Goal: Information Seeking & Learning: Check status

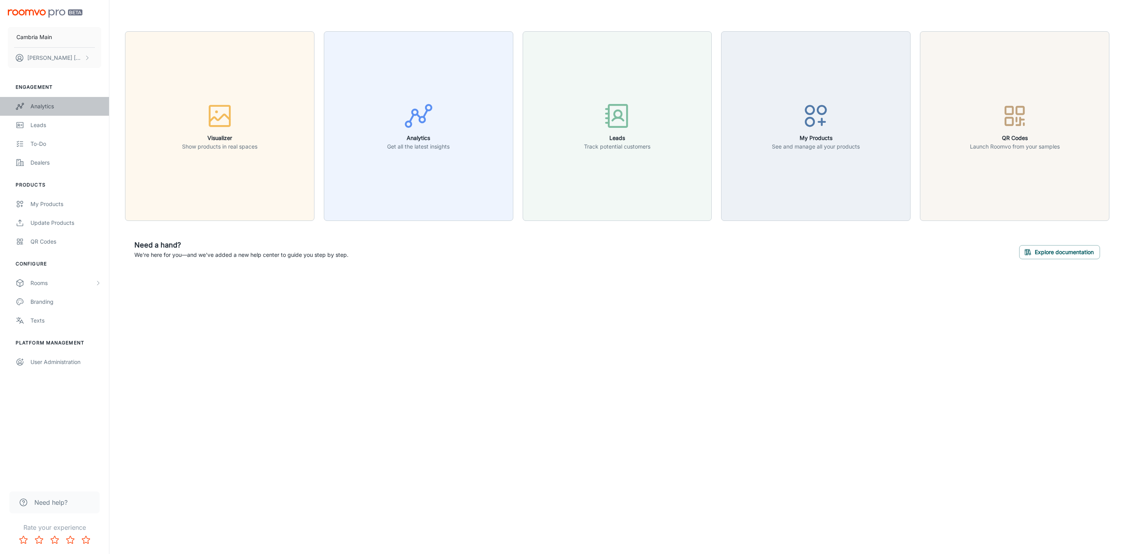
click at [33, 104] on div "Analytics" at bounding box center [65, 106] width 71 height 9
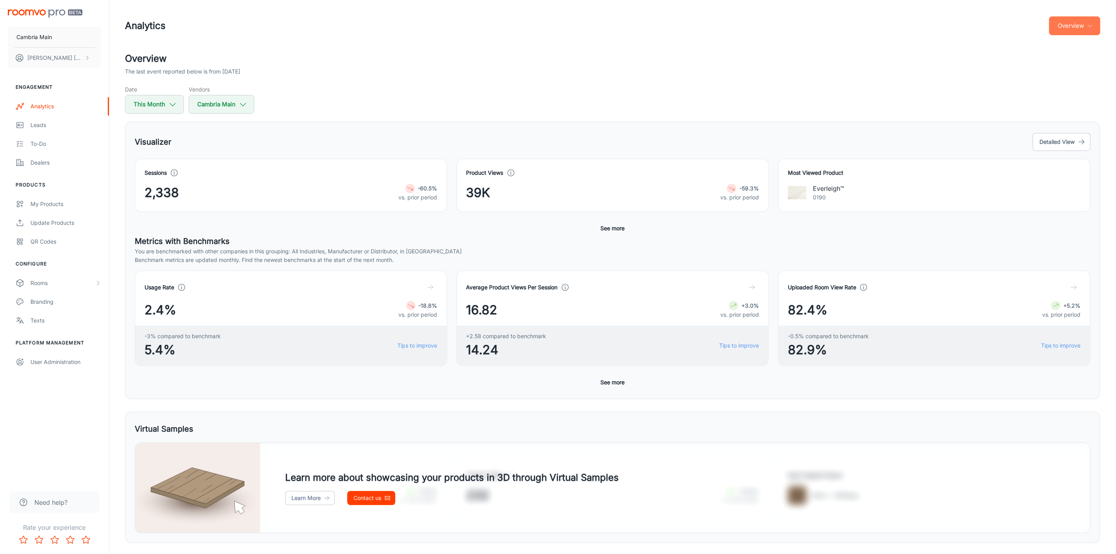
click at [1080, 21] on button "Overview" at bounding box center [1074, 25] width 51 height 19
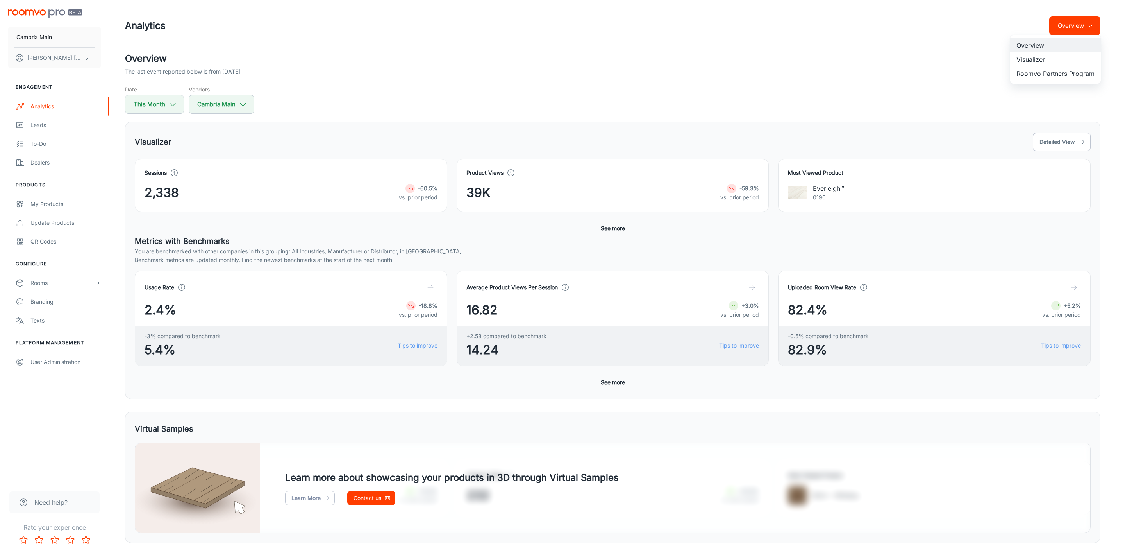
click at [1051, 74] on li "Roomvo Partners Program" at bounding box center [1055, 73] width 91 height 14
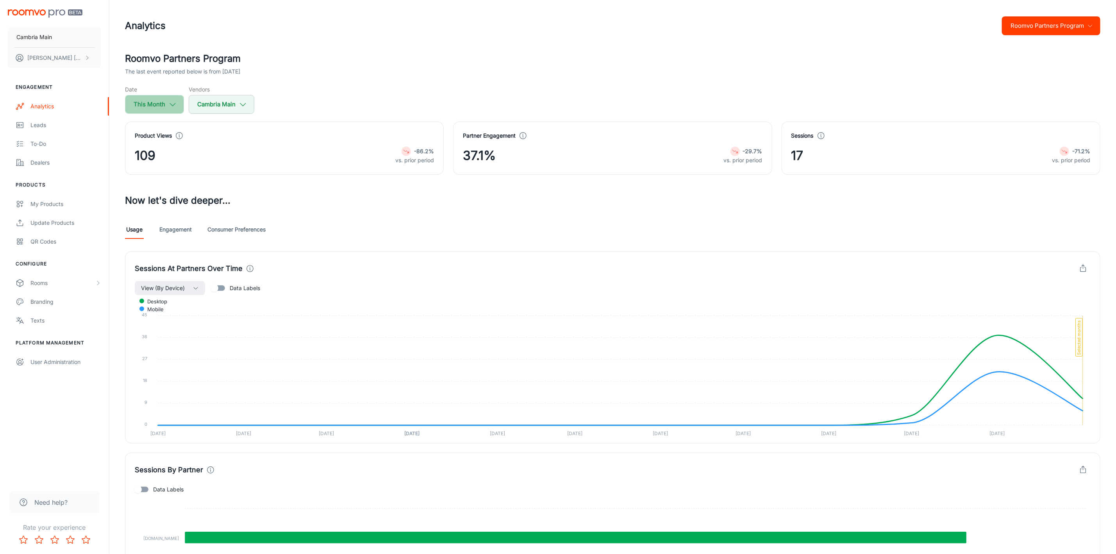
click at [174, 105] on icon "button" at bounding box center [172, 104] width 9 height 9
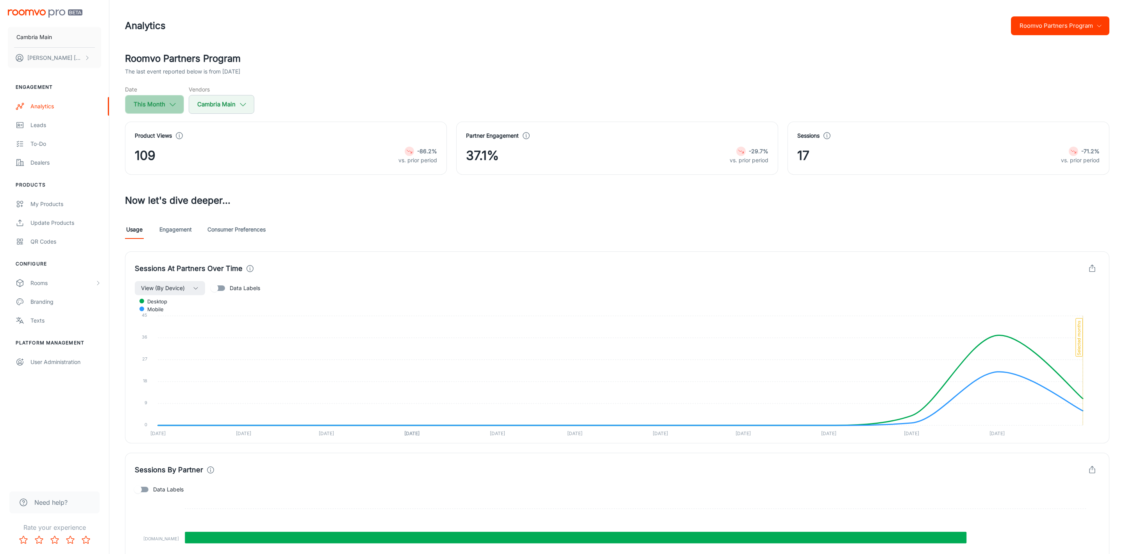
select select "8"
select select "2025"
select select "8"
select select "2025"
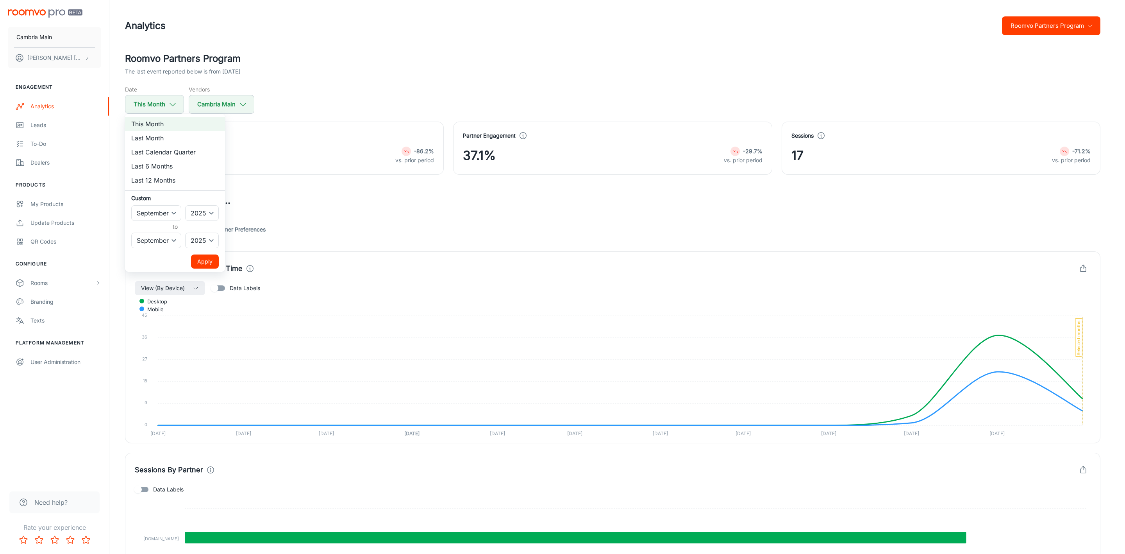
click at [229, 101] on div at bounding box center [562, 277] width 1125 height 554
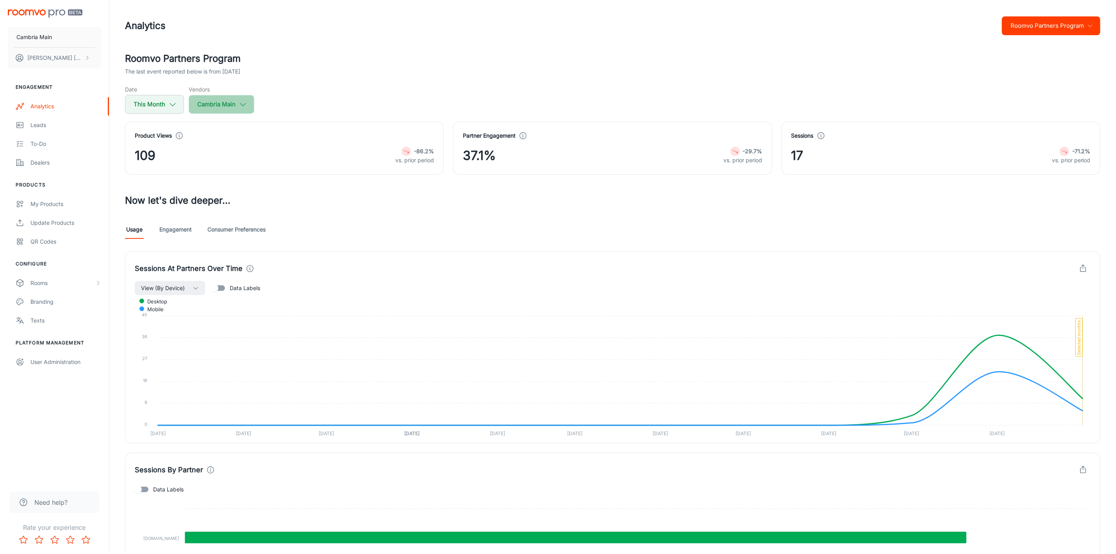
click at [246, 102] on icon "button" at bounding box center [243, 104] width 9 height 9
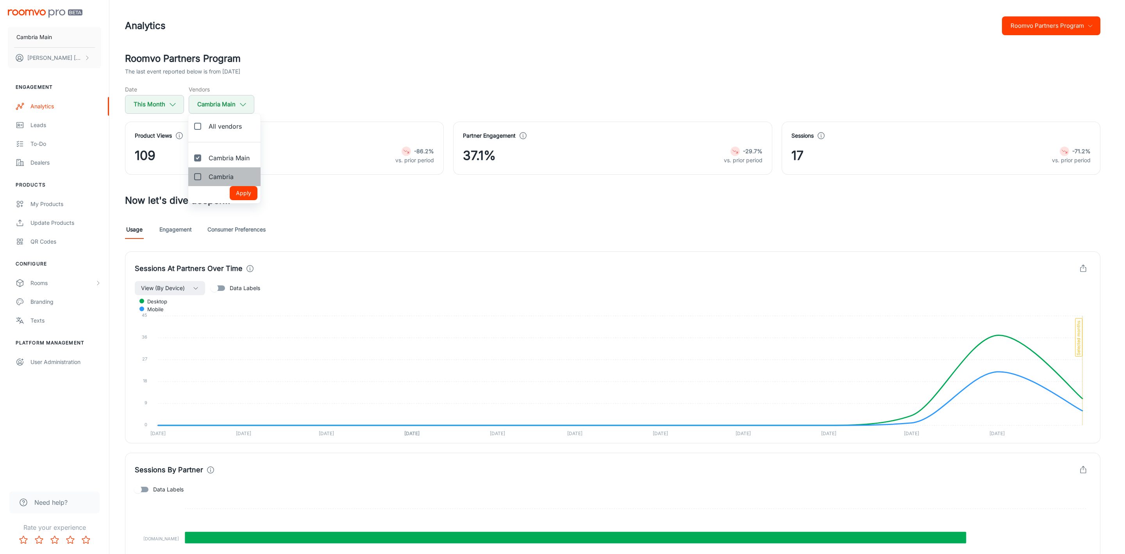
click at [216, 177] on span "Cambria" at bounding box center [221, 176] width 25 height 9
click at [206, 177] on input "Cambria" at bounding box center [198, 177] width 16 height 16
checkbox input "true"
click at [243, 190] on button "Apply" at bounding box center [244, 193] width 28 height 14
checkbox input "true"
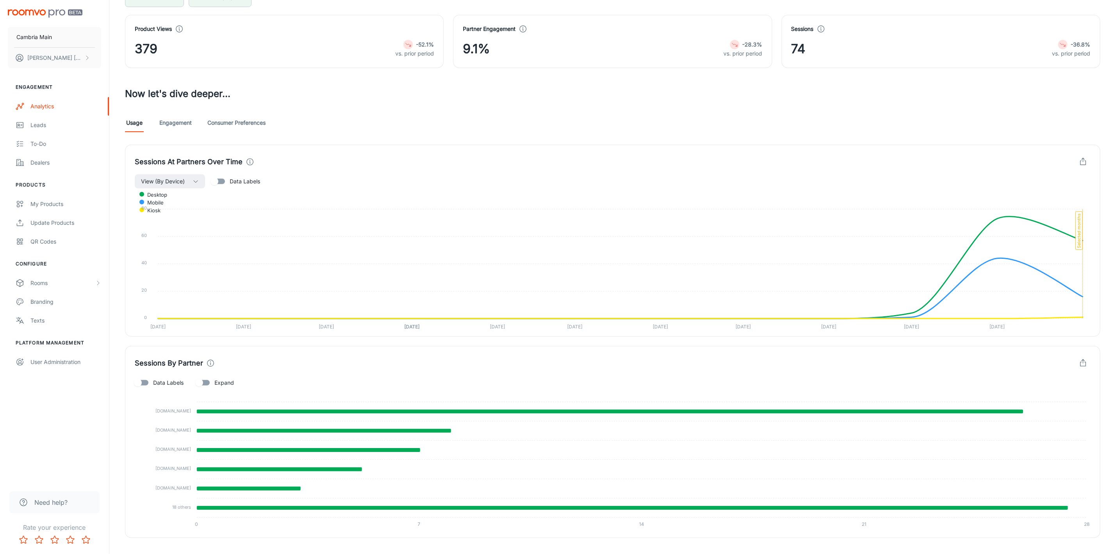
scroll to position [117, 0]
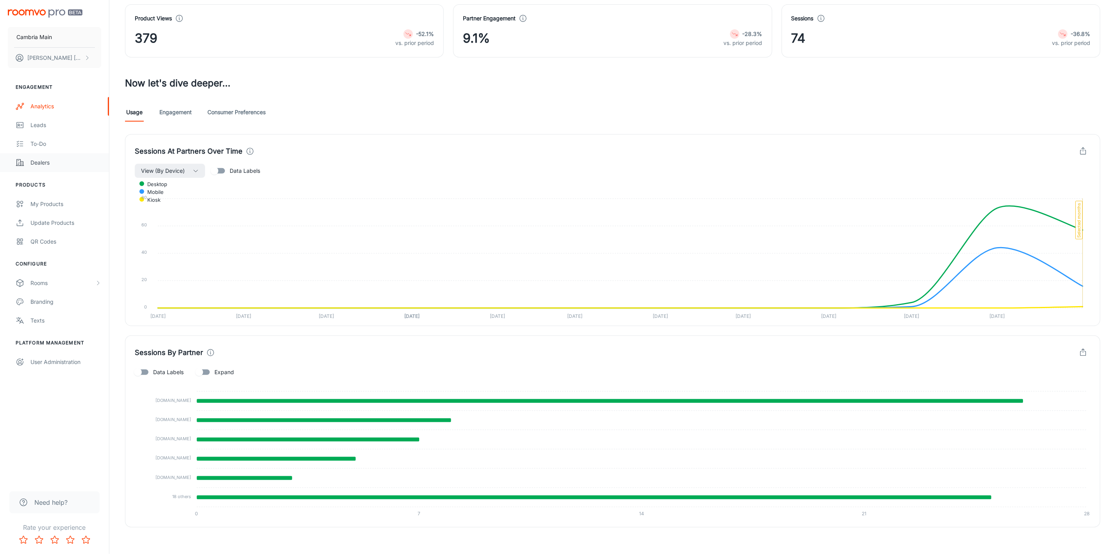
click at [33, 161] on div "Dealers" at bounding box center [65, 162] width 71 height 9
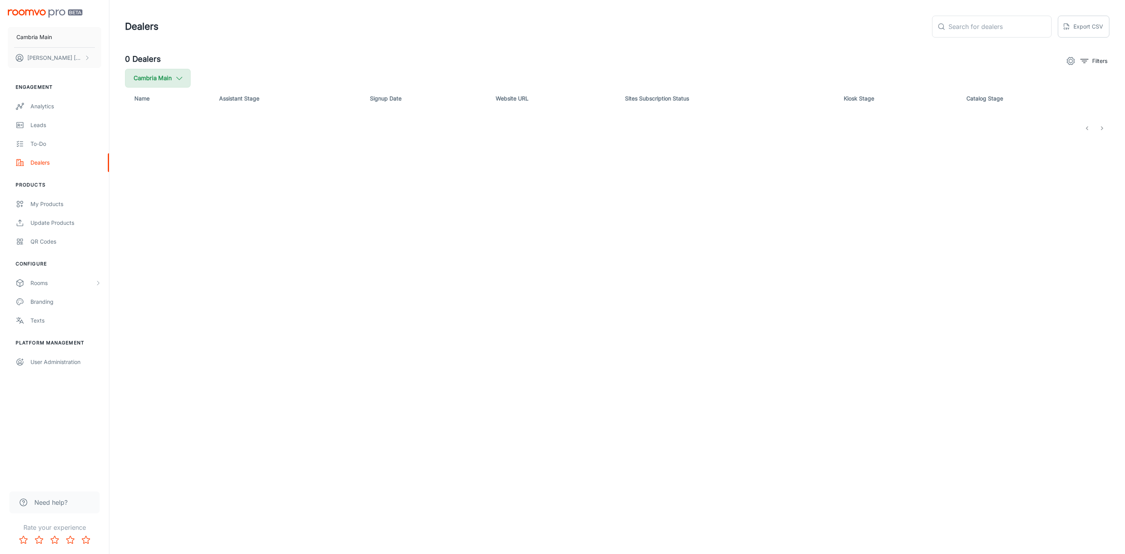
click at [187, 79] on button "Cambria Main" at bounding box center [158, 78] width 66 height 19
click at [168, 181] on label "Cambria" at bounding box center [191, 186] width 132 height 19
click at [142, 181] on input "Cambria" at bounding box center [135, 187] width 16 height 16
checkbox input "true"
click at [226, 222] on button "Apply" at bounding box center [240, 222] width 28 height 14
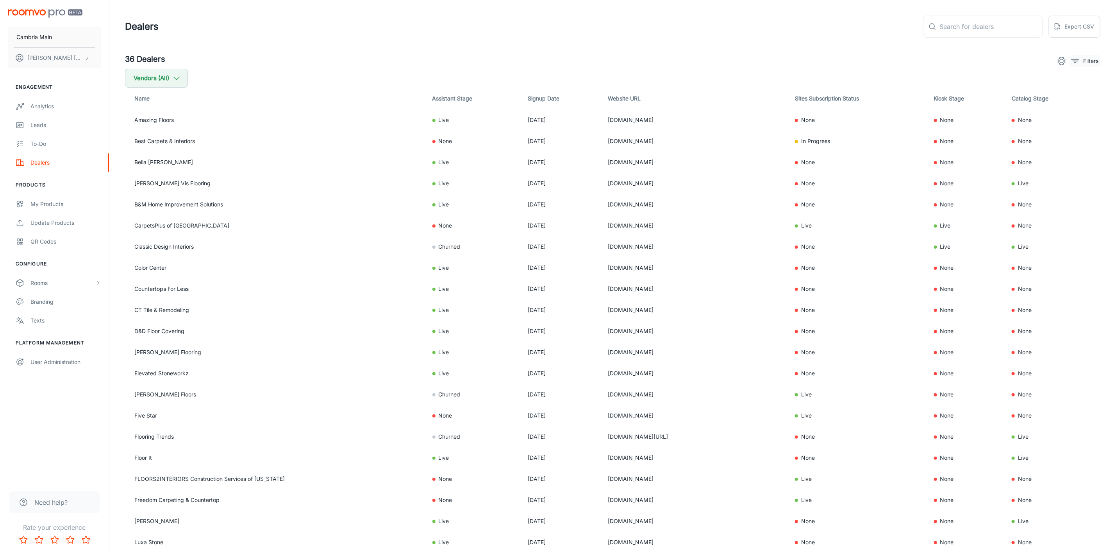
click at [1080, 64] on icon "filter" at bounding box center [1075, 60] width 9 height 9
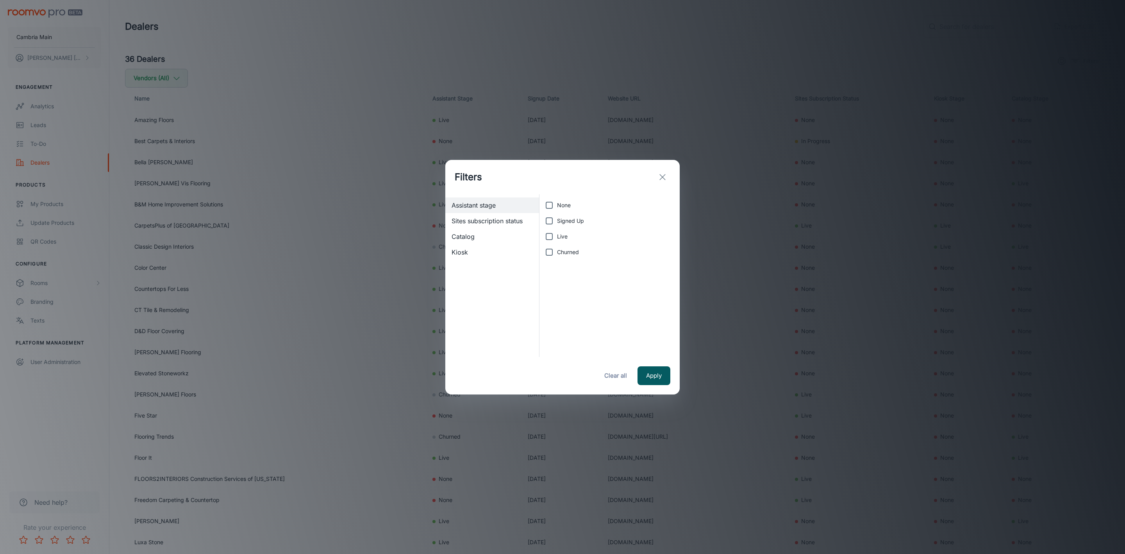
click at [556, 236] on input "Live" at bounding box center [550, 237] width 16 height 16
checkbox input "true"
click at [656, 379] on button "Apply" at bounding box center [654, 375] width 33 height 19
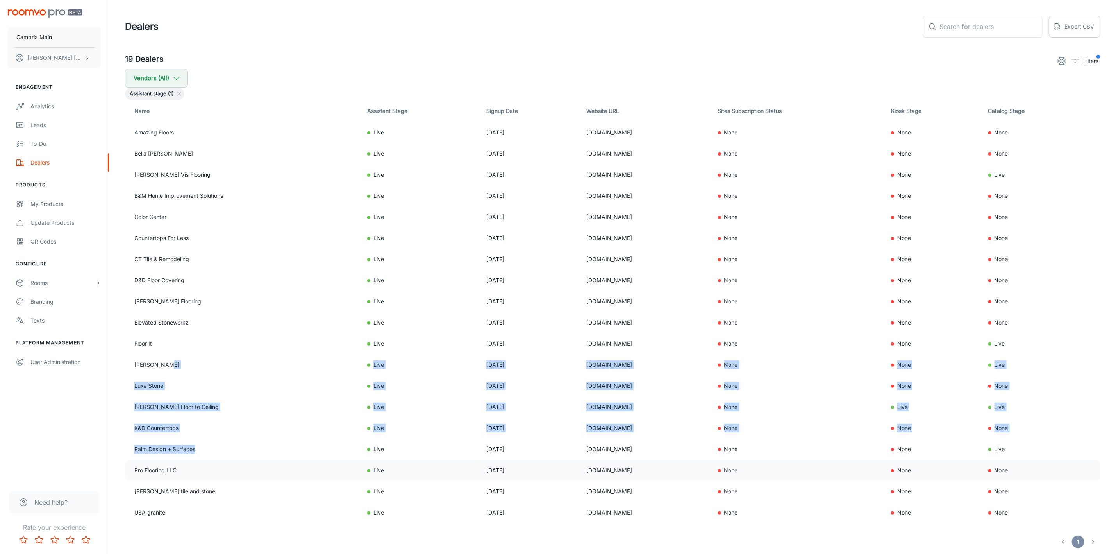
click at [237, 467] on tbody "Amazing Floors Live [DATE] [DOMAIN_NAME] None None None Bella [PERSON_NAME] Liv…" at bounding box center [613, 322] width 976 height 401
click at [41, 104] on div "Analytics" at bounding box center [65, 106] width 71 height 9
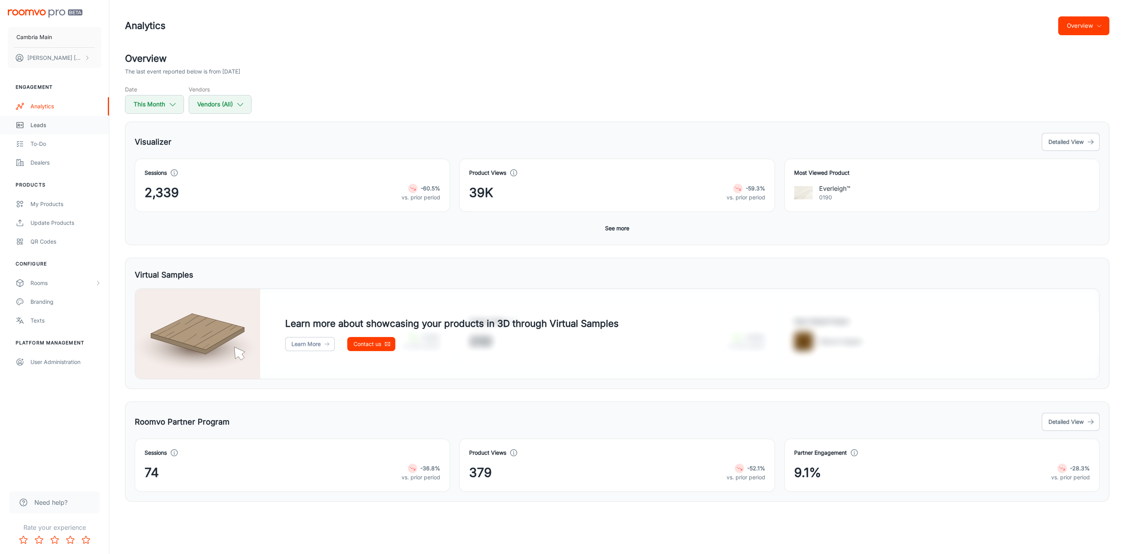
click at [38, 123] on div "Leads" at bounding box center [65, 125] width 71 height 9
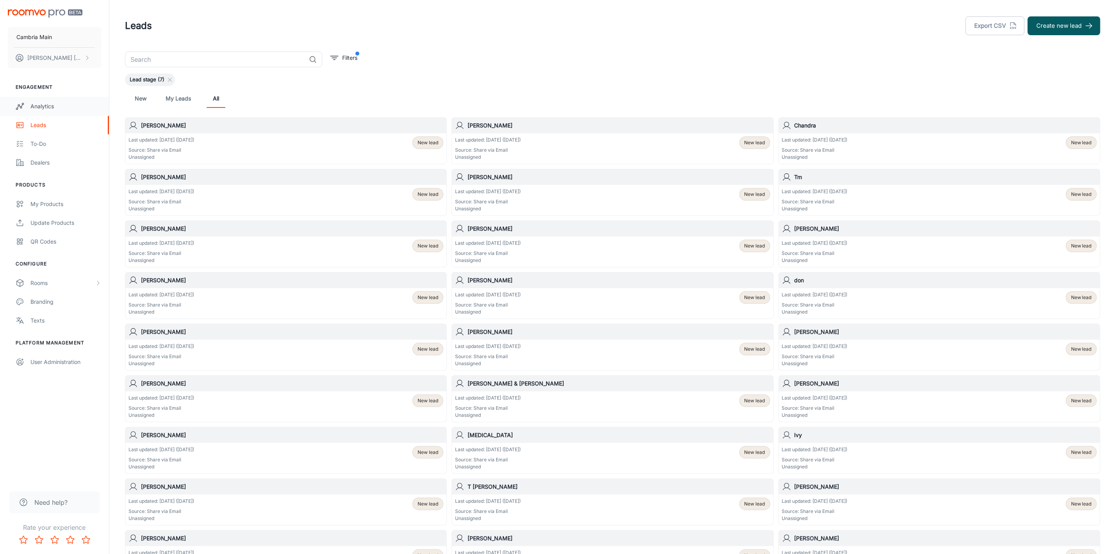
click at [46, 109] on div "Analytics" at bounding box center [65, 106] width 71 height 9
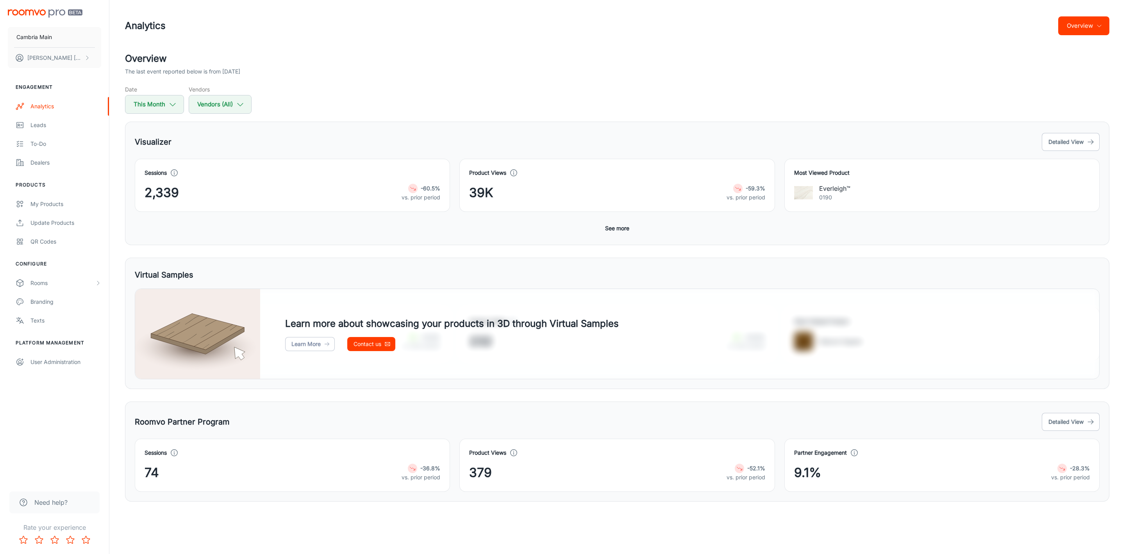
click at [1098, 16] on button "Overview" at bounding box center [1083, 25] width 51 height 19
click at [1041, 57] on li "Visualizer" at bounding box center [1064, 59] width 91 height 14
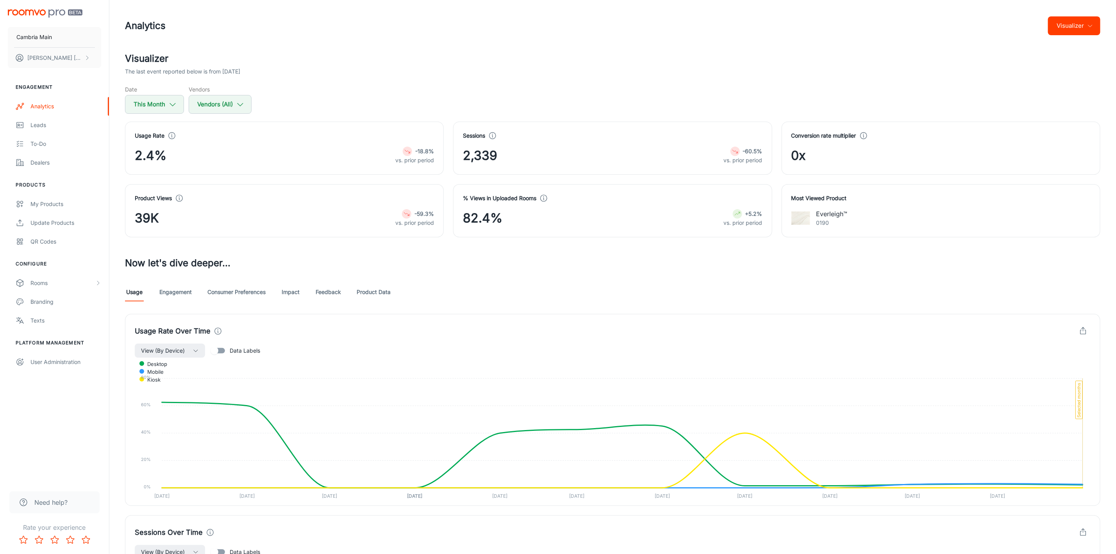
click at [327, 293] on link "Feedback" at bounding box center [328, 291] width 25 height 19
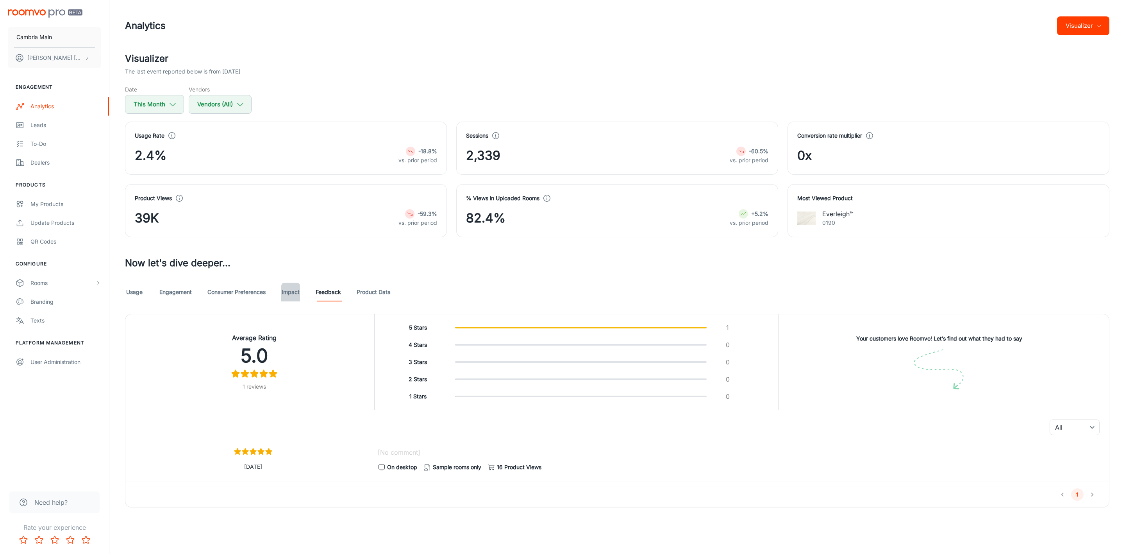
click at [293, 293] on link "Impact" at bounding box center [290, 291] width 19 height 19
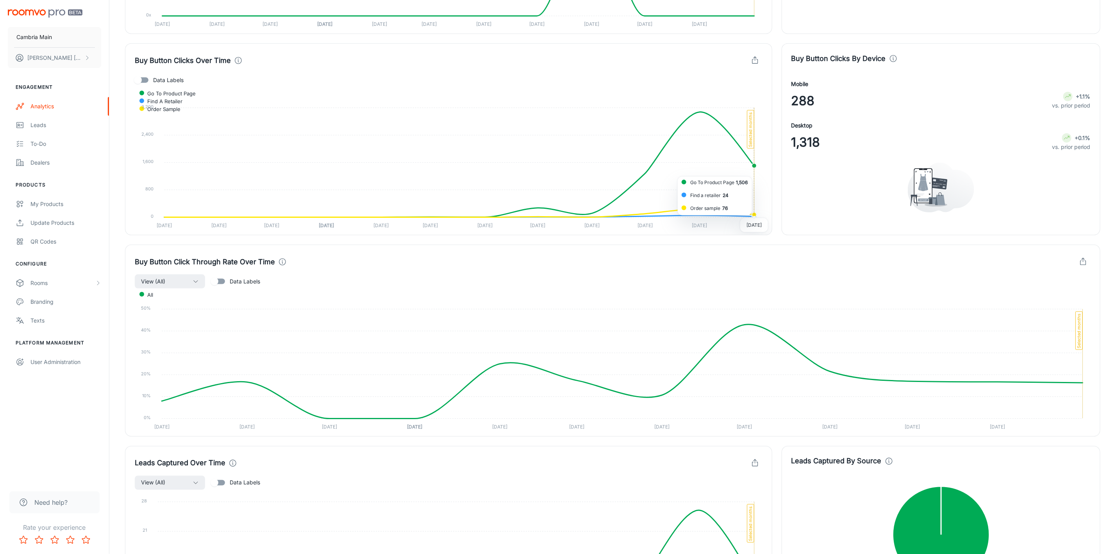
scroll to position [776, 0]
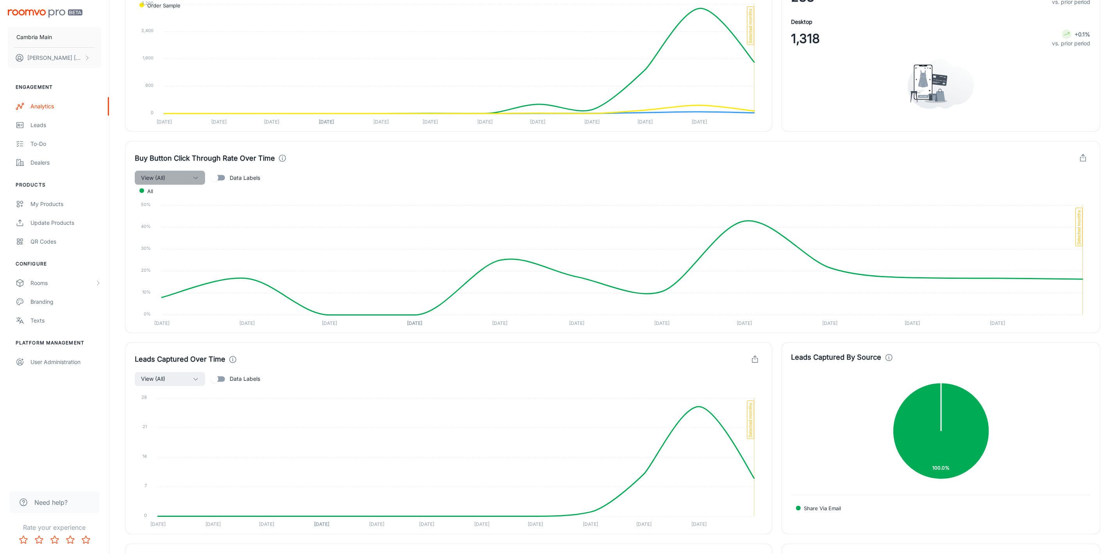
click at [192, 179] on button "View (All)" at bounding box center [170, 178] width 70 height 14
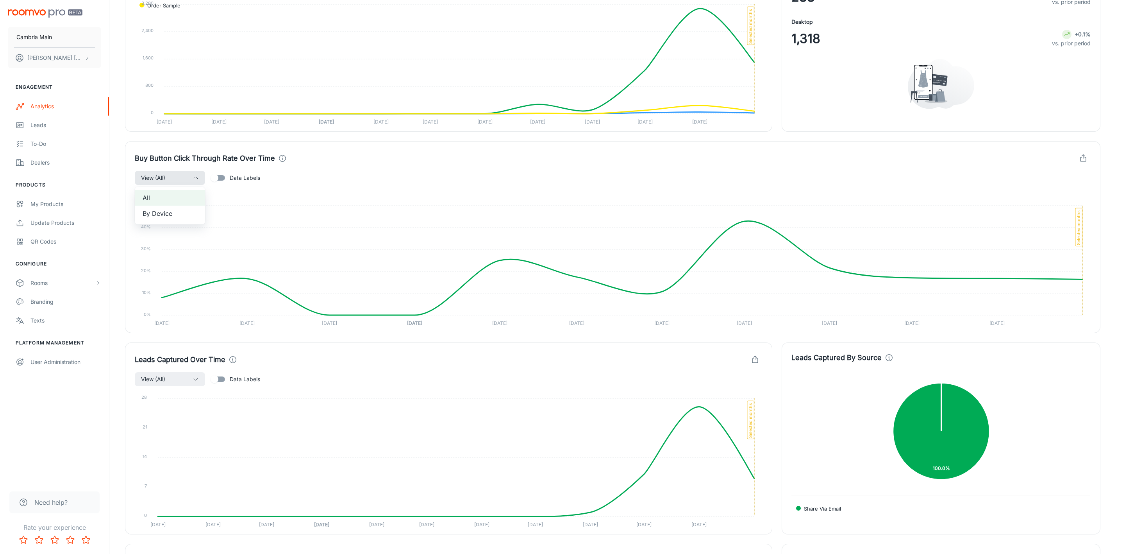
click at [192, 179] on div at bounding box center [562, 277] width 1125 height 554
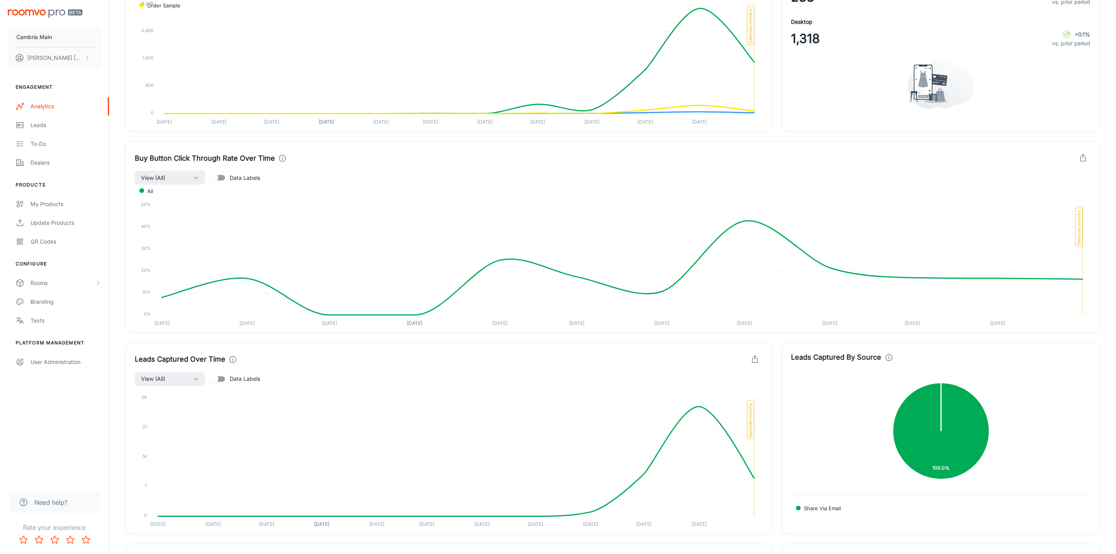
click at [237, 178] on span "Data Labels" at bounding box center [245, 177] width 30 height 9
click at [237, 178] on input "Data Labels" at bounding box center [214, 177] width 45 height 15
click at [237, 178] on span "Data Labels" at bounding box center [245, 177] width 30 height 9
click at [237, 178] on input "Data Labels" at bounding box center [222, 177] width 45 height 15
checkbox input "false"
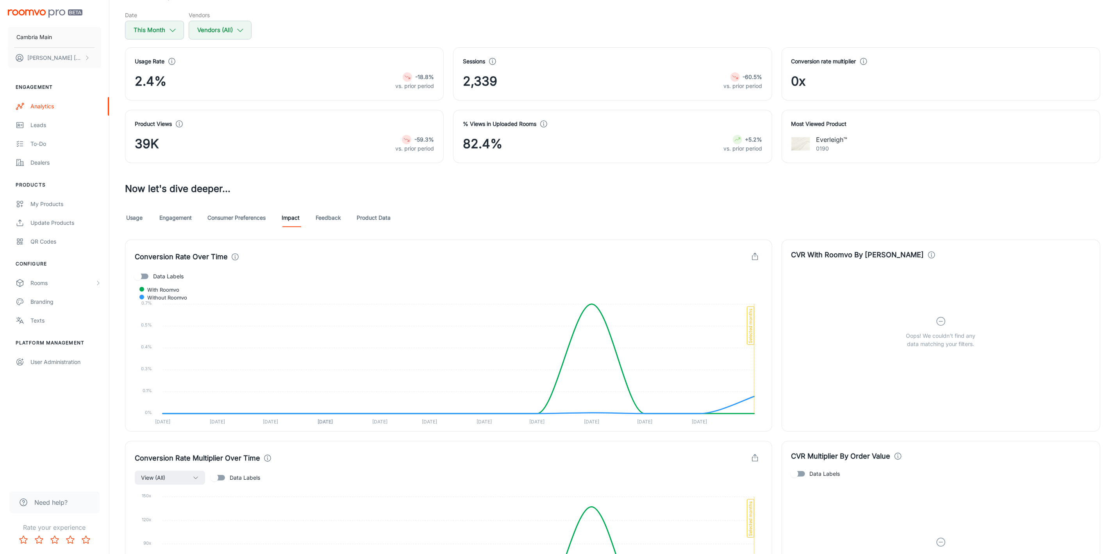
scroll to position [73, 0]
click at [247, 222] on link "Consumer Preferences" at bounding box center [236, 218] width 58 height 19
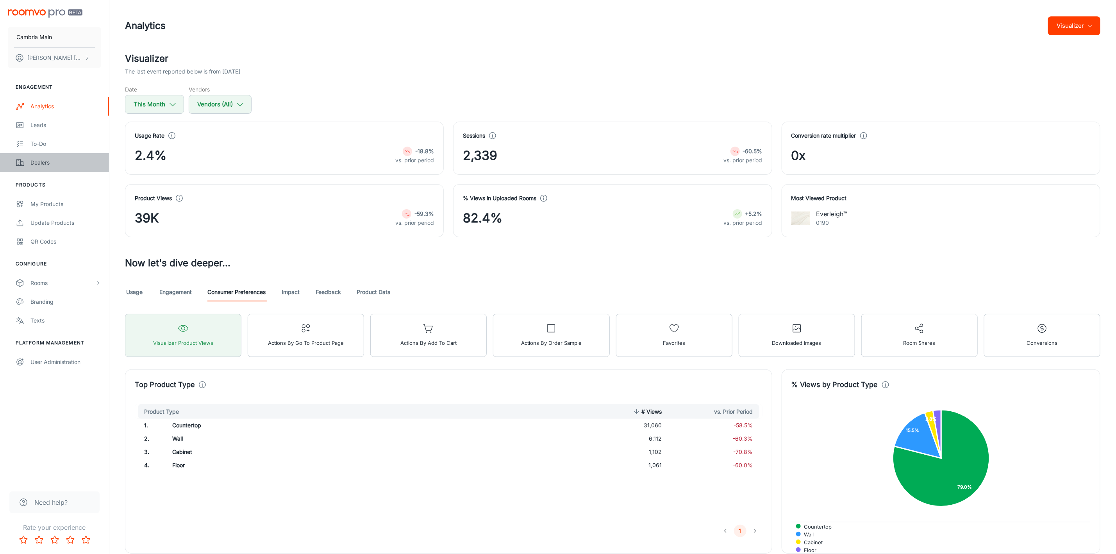
click at [43, 157] on link "Dealers" at bounding box center [54, 162] width 109 height 19
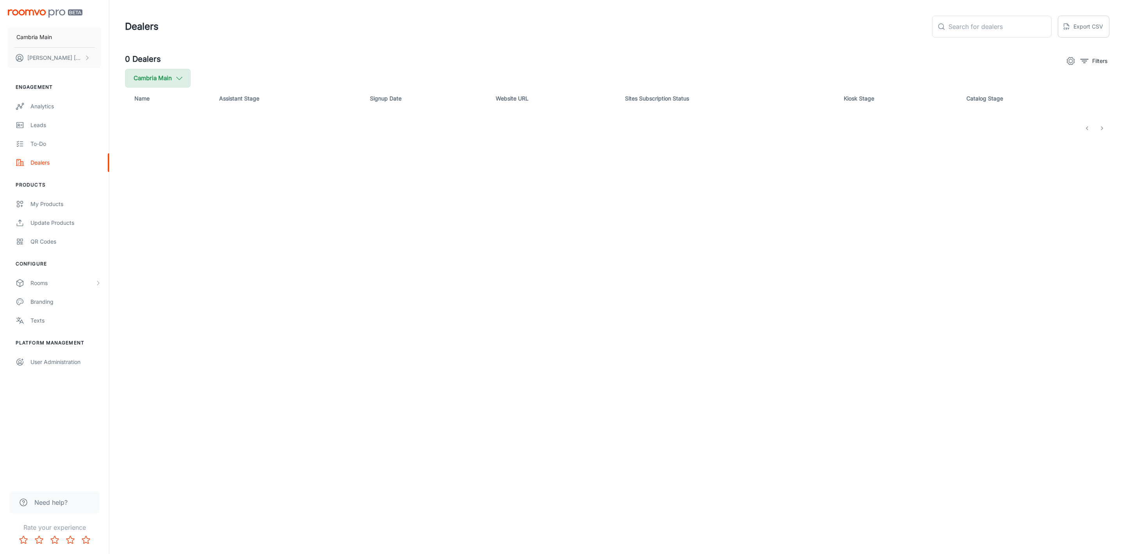
click at [158, 80] on button "Cambria Main" at bounding box center [158, 78] width 66 height 19
click at [152, 190] on span "Cambria" at bounding box center [197, 186] width 105 height 9
click at [142, 190] on input "Cambria" at bounding box center [135, 187] width 16 height 16
checkbox input "true"
click at [229, 220] on button "Apply" at bounding box center [240, 222] width 28 height 14
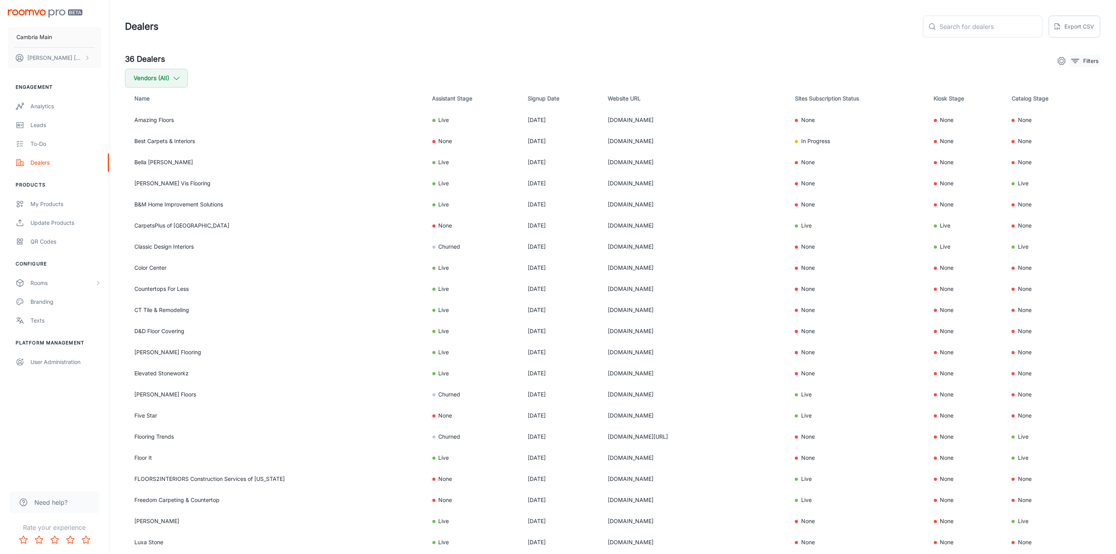
click at [1083, 57] on p "Filters" at bounding box center [1090, 61] width 15 height 9
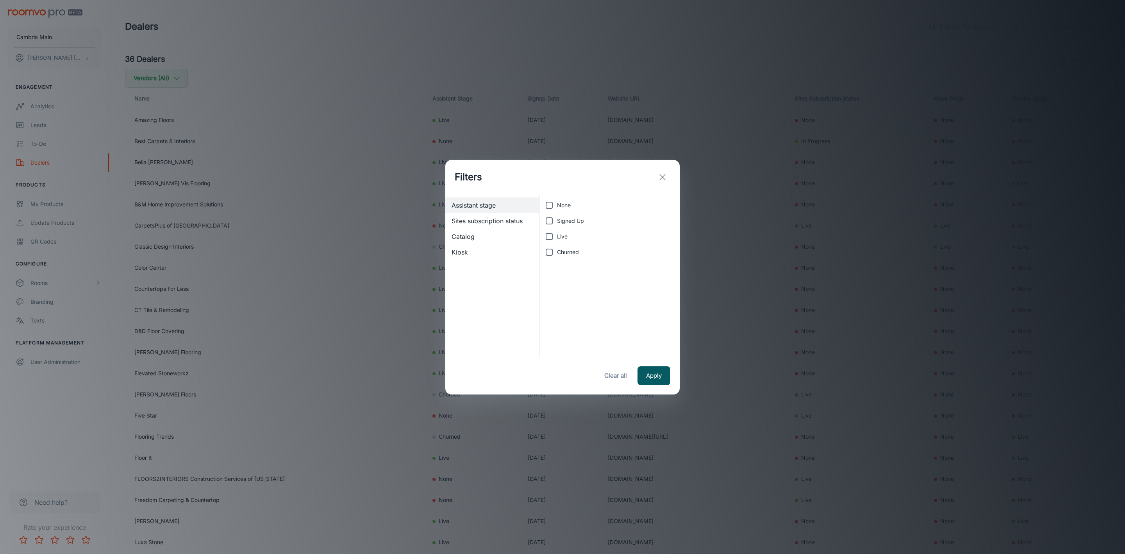
click at [558, 237] on span "Live" at bounding box center [562, 236] width 11 height 9
click at [557, 237] on input "Live" at bounding box center [550, 237] width 16 height 16
checkbox input "true"
click at [657, 373] on button "Apply" at bounding box center [654, 375] width 33 height 19
